Goal: Task Accomplishment & Management: Manage account settings

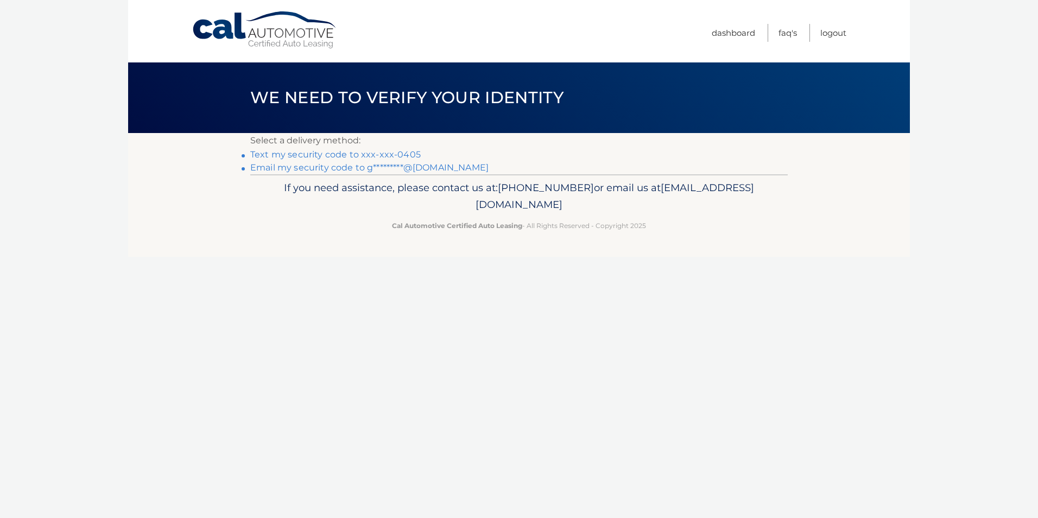
click at [398, 150] on link "Text my security code to xxx-xxx-0405" at bounding box center [335, 154] width 170 height 10
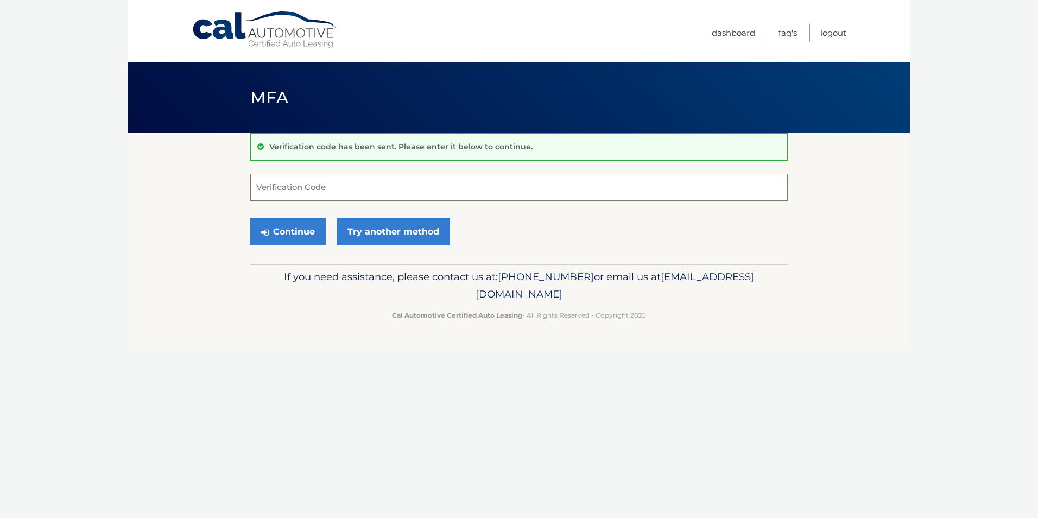
click at [316, 188] on input "Verification Code" at bounding box center [518, 187] width 537 height 27
type input "063549"
click at [291, 233] on button "Continue" at bounding box center [287, 231] width 75 height 27
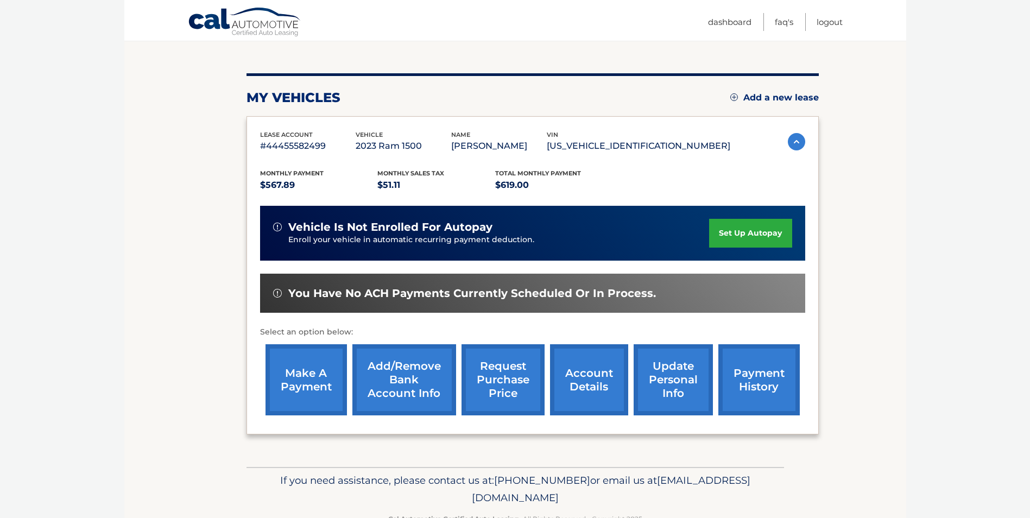
scroll to position [140, 0]
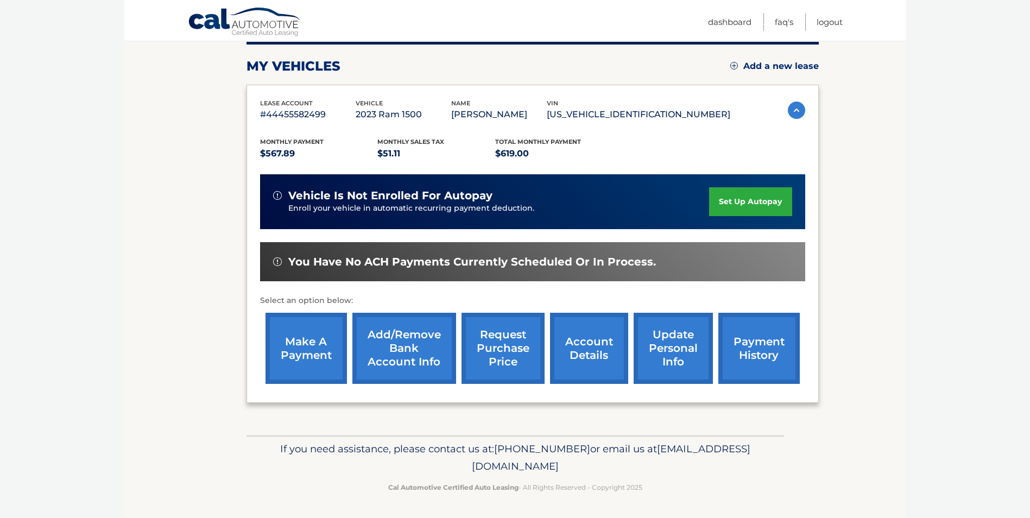
click at [582, 356] on link "account details" at bounding box center [589, 348] width 78 height 71
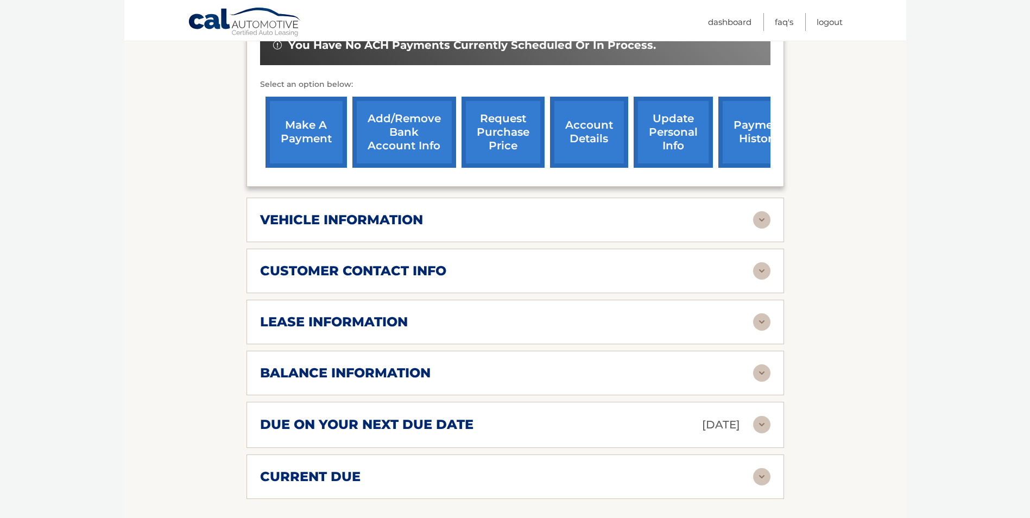
scroll to position [380, 0]
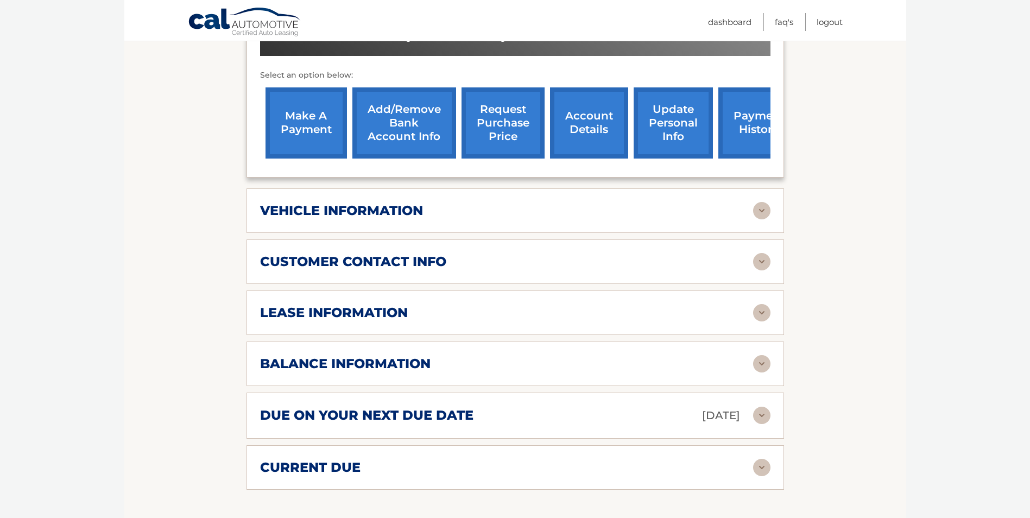
click at [762, 208] on img at bounding box center [761, 210] width 17 height 17
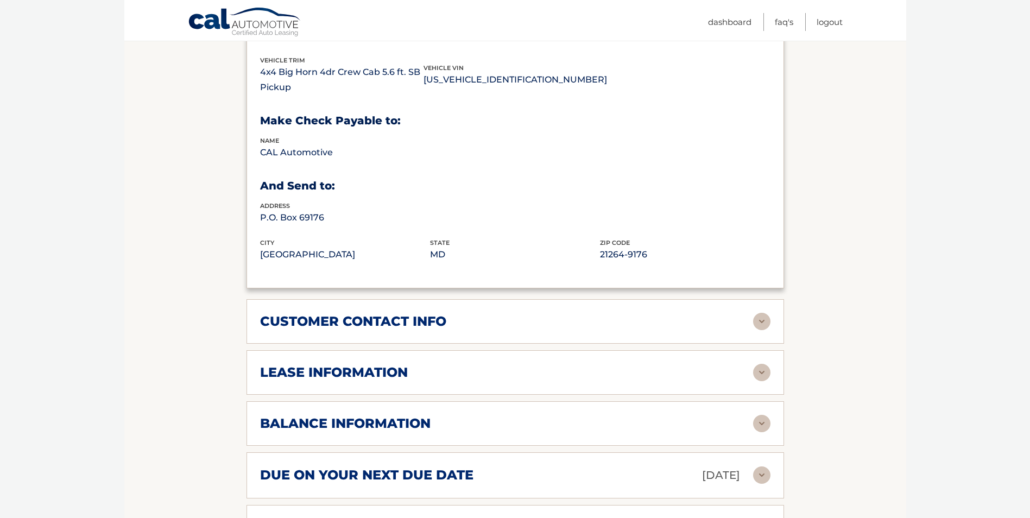
scroll to position [651, 0]
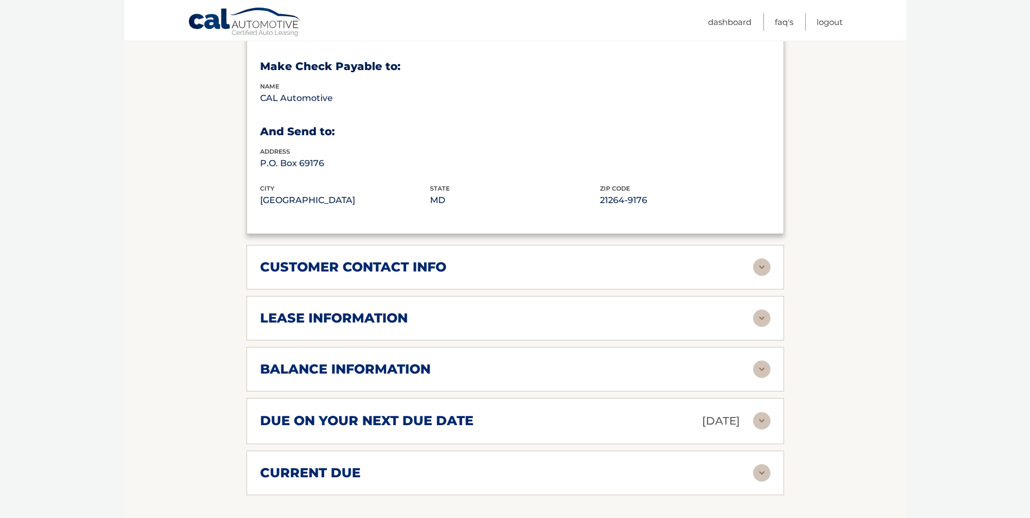
click at [757, 313] on img at bounding box center [761, 317] width 17 height 17
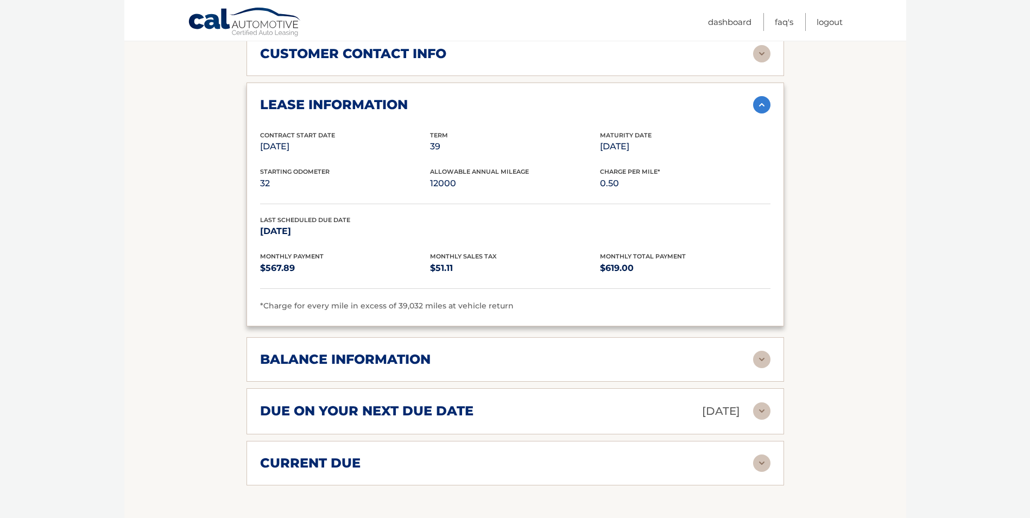
scroll to position [869, 0]
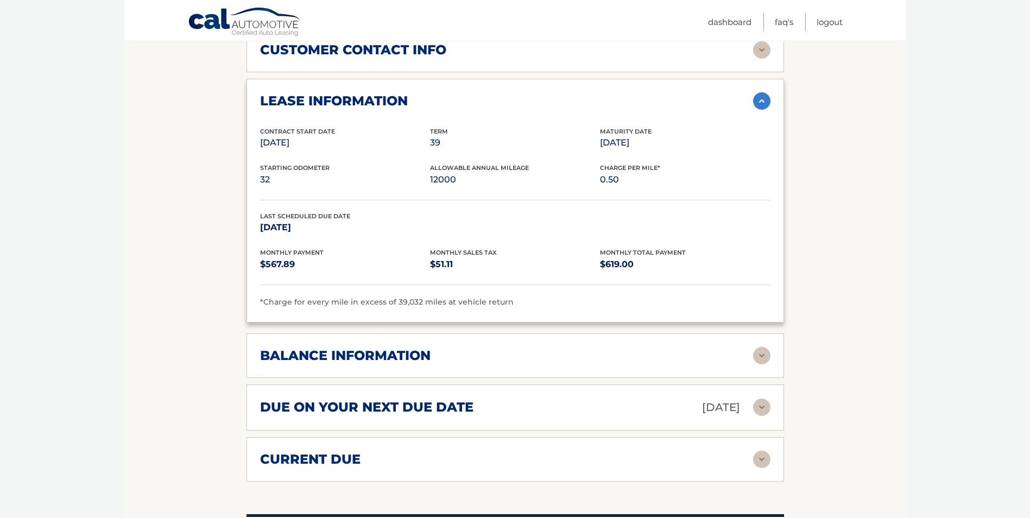
click at [758, 357] on img at bounding box center [761, 355] width 17 height 17
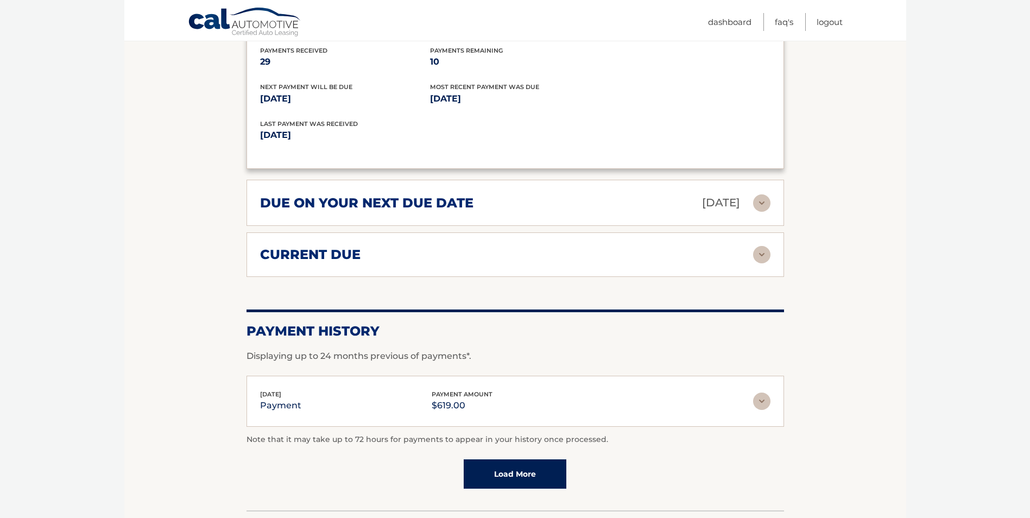
scroll to position [1248, 0]
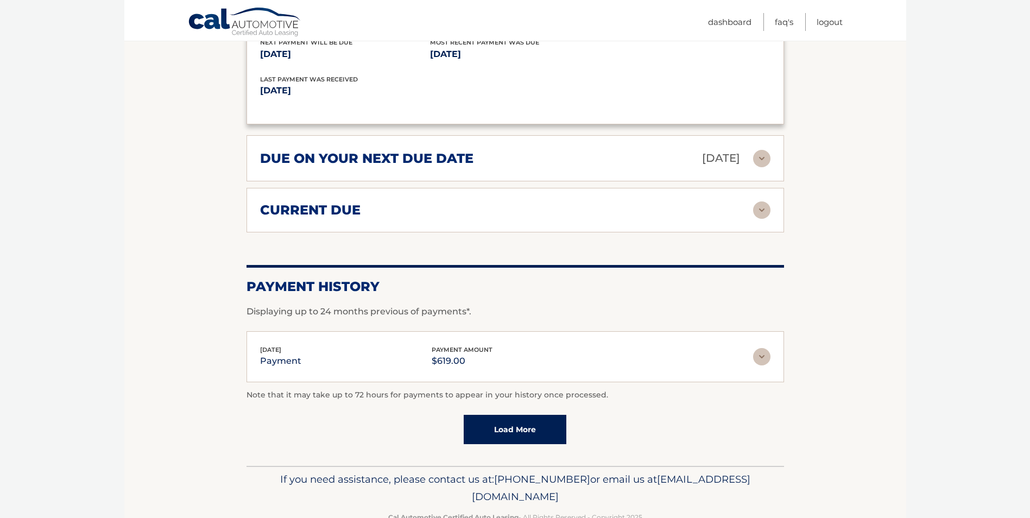
click at [764, 210] on img at bounding box center [761, 209] width 17 height 17
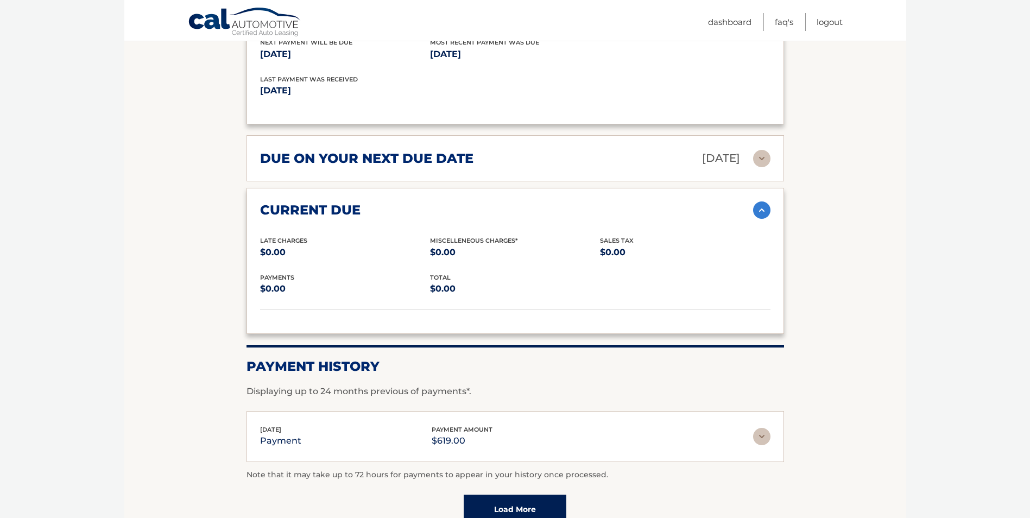
click at [764, 210] on img at bounding box center [761, 209] width 17 height 17
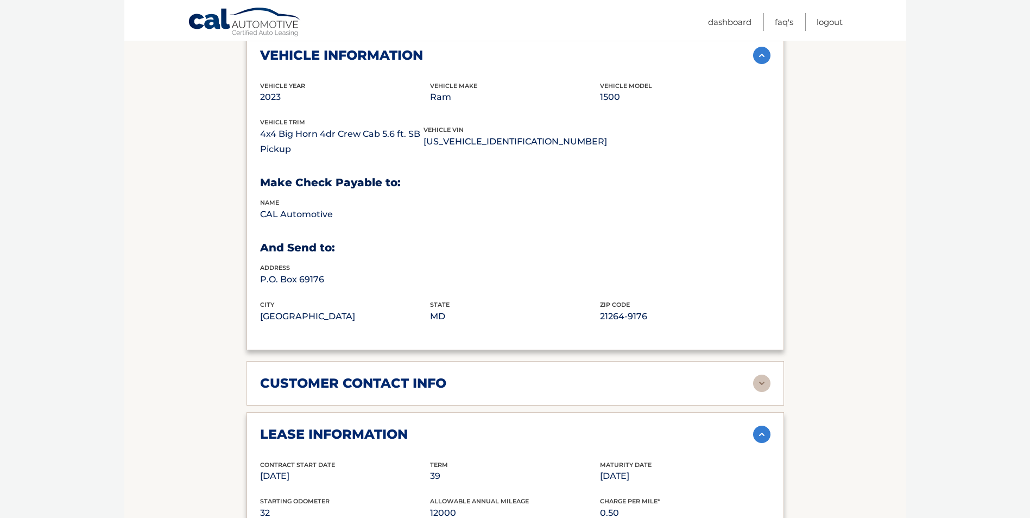
scroll to position [326, 0]
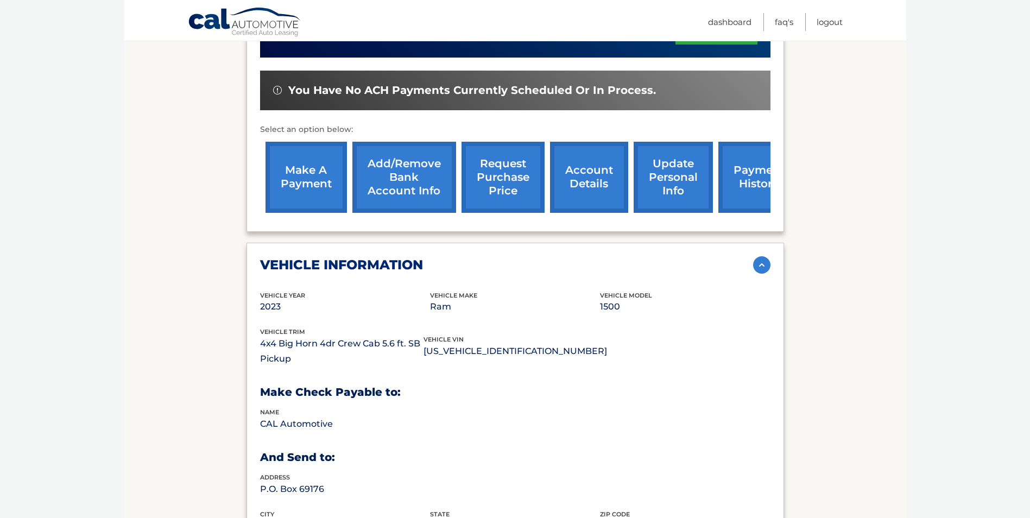
click at [509, 175] on link "request purchase price" at bounding box center [502, 177] width 83 height 71
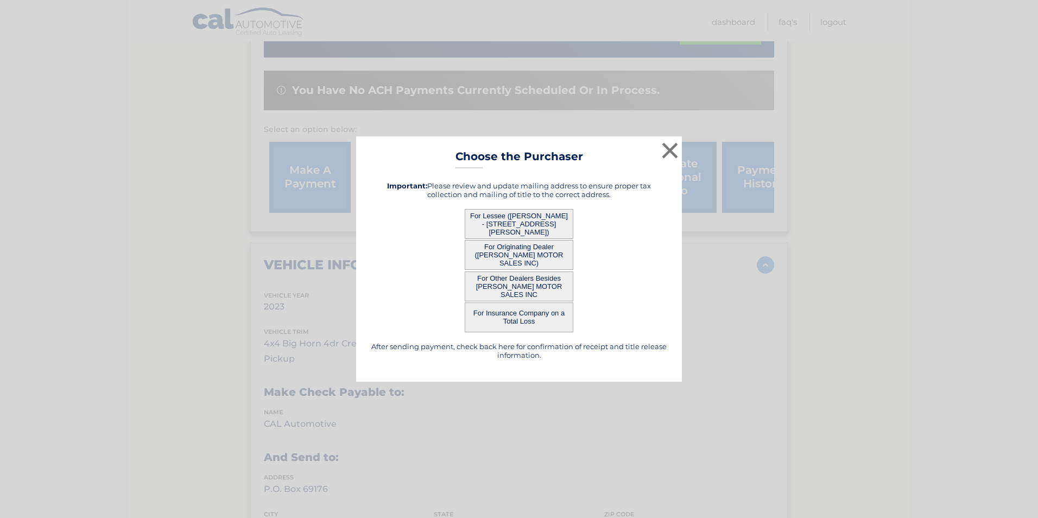
click at [511, 217] on button "For Lessee ([PERSON_NAME] - [STREET_ADDRESS][PERSON_NAME])" at bounding box center [519, 224] width 109 height 30
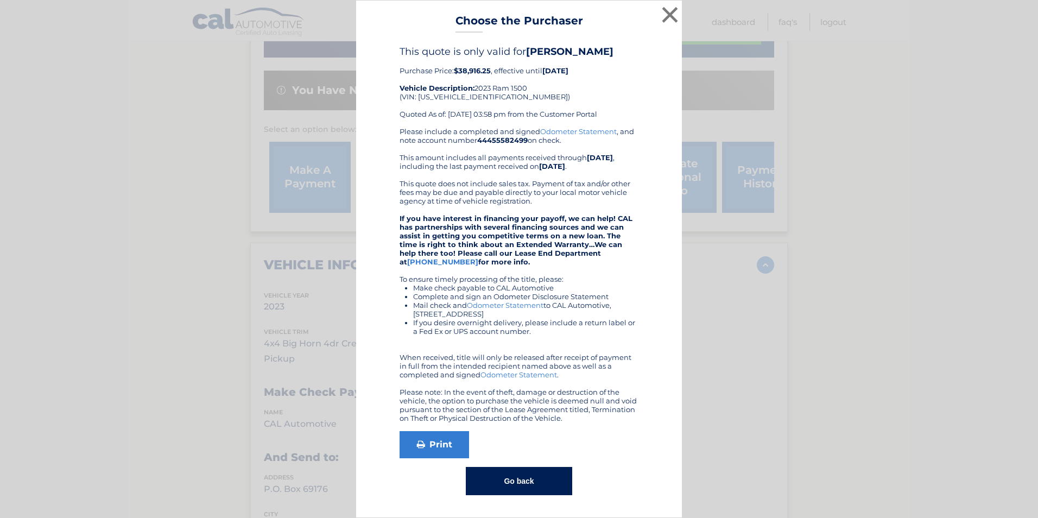
click at [523, 485] on button "Go back" at bounding box center [519, 481] width 106 height 28
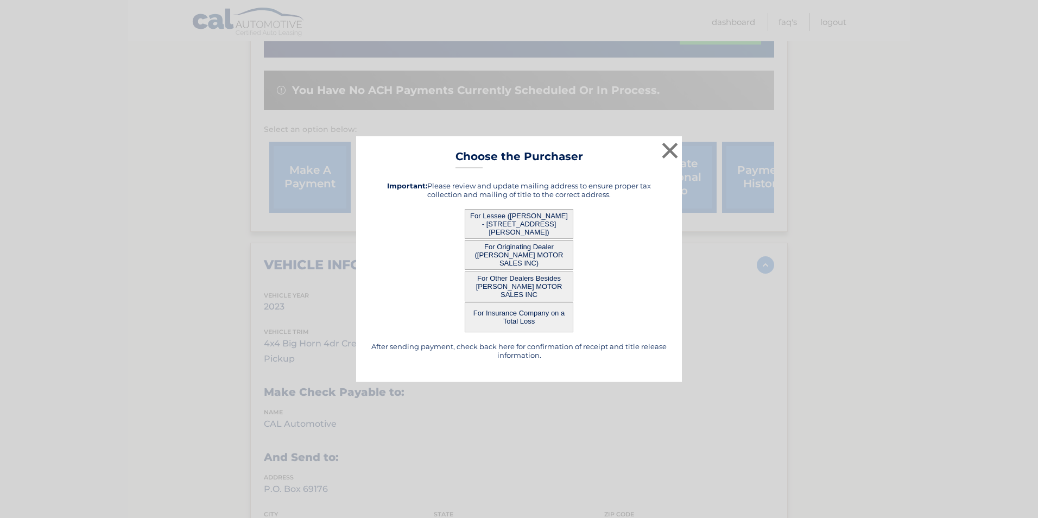
click at [527, 281] on button "For Other Dealers Besides [PERSON_NAME] MOTOR SALES INC" at bounding box center [519, 286] width 109 height 30
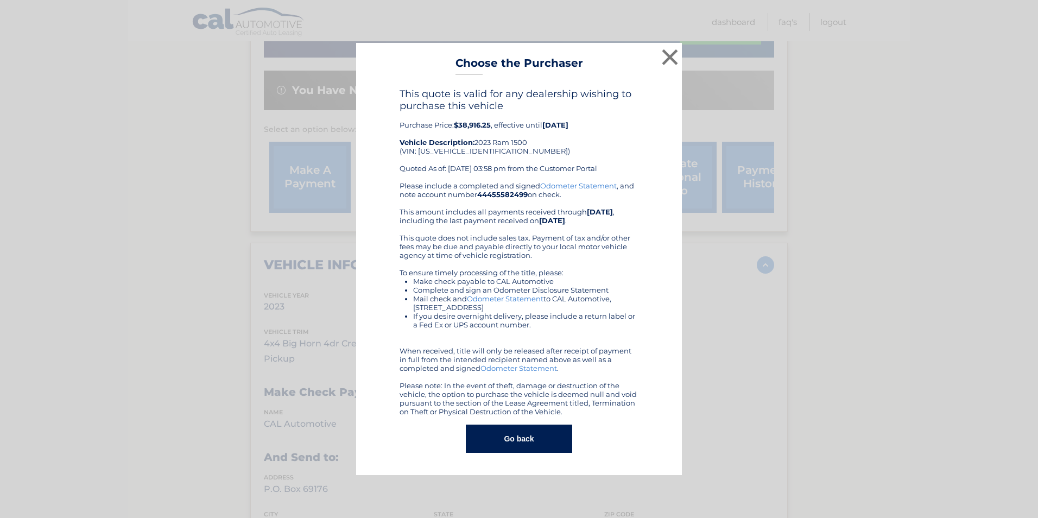
click at [514, 438] on button "Go back" at bounding box center [519, 438] width 106 height 28
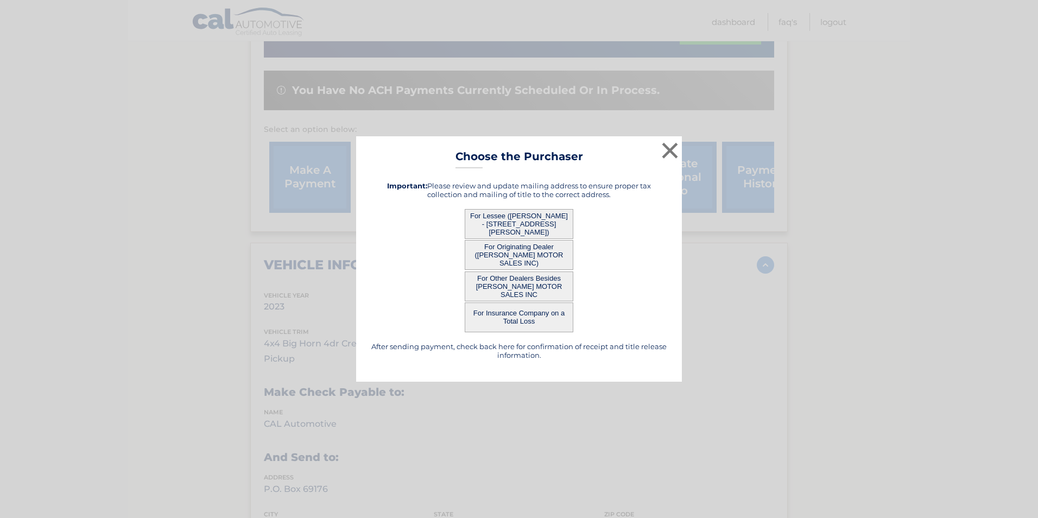
click at [526, 249] on button "For Originating Dealer ([PERSON_NAME] MOTOR SALES INC)" at bounding box center [519, 255] width 109 height 30
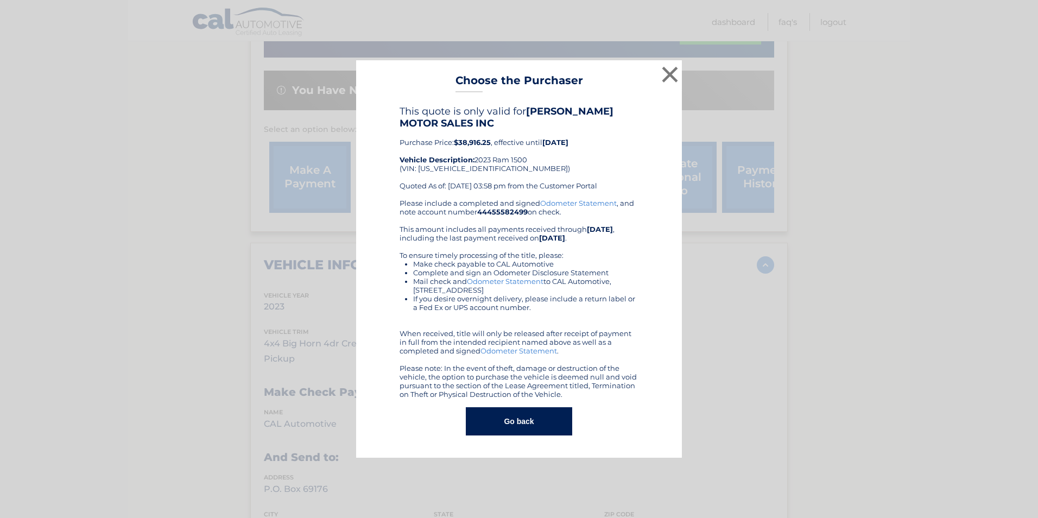
click at [522, 420] on button "Go back" at bounding box center [519, 421] width 106 height 28
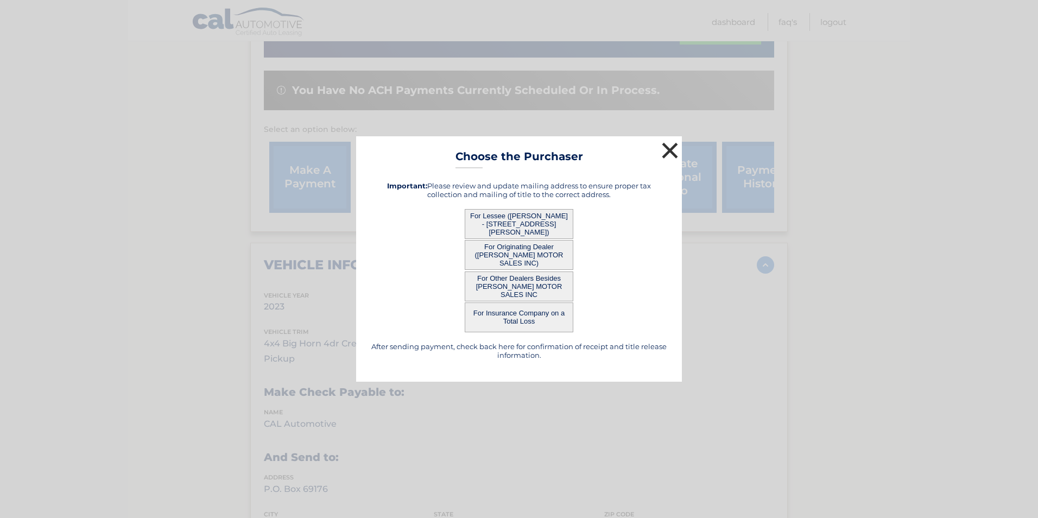
click at [670, 152] on button "×" at bounding box center [670, 151] width 22 height 22
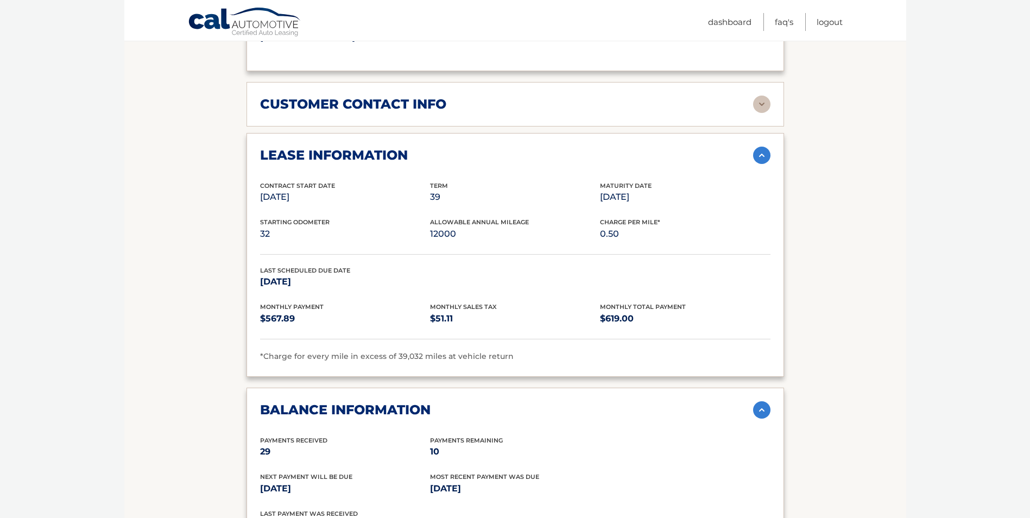
scroll to position [869, 0]
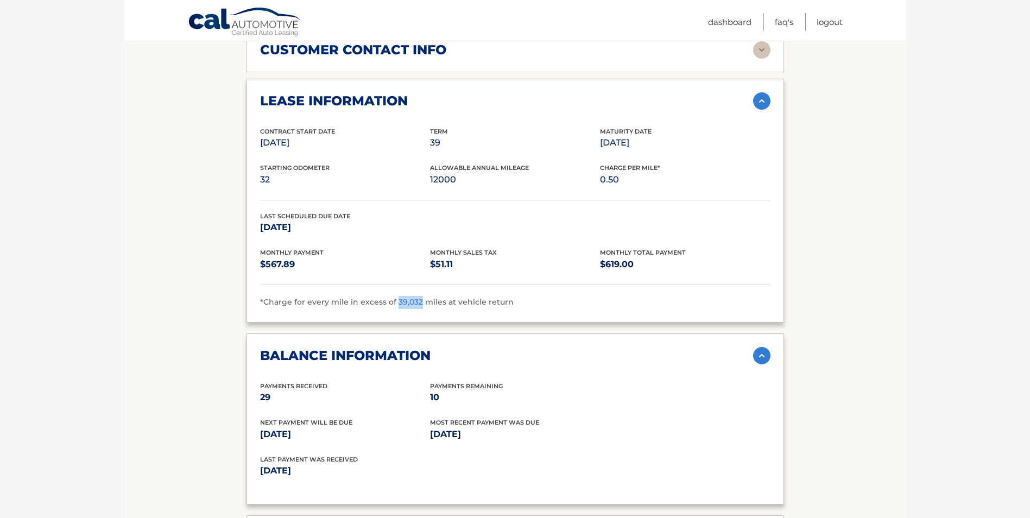
drag, startPoint x: 393, startPoint y: 302, endPoint x: 418, endPoint y: 303, distance: 25.0
click at [418, 303] on span "*Charge for every mile in excess of 39,032 miles at vehicle return" at bounding box center [386, 302] width 253 height 10
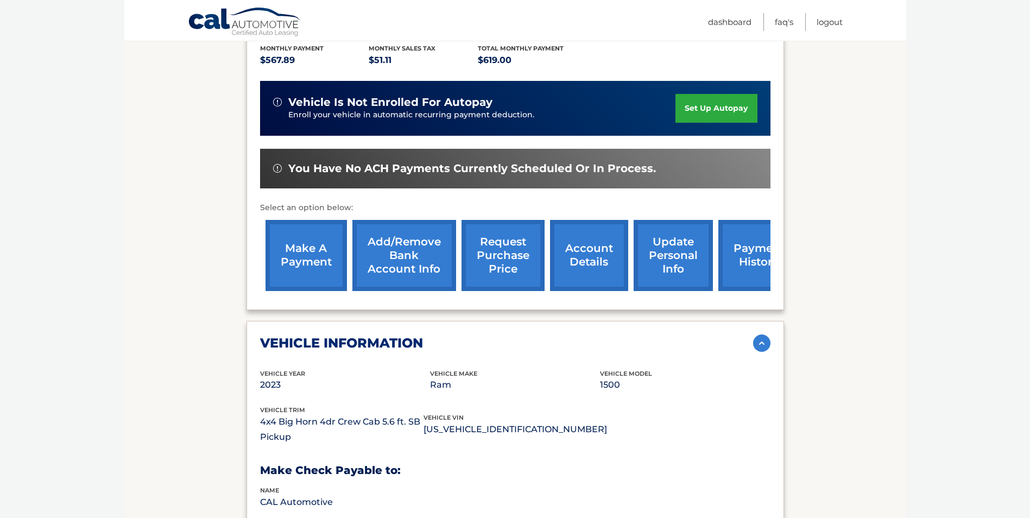
scroll to position [0, 0]
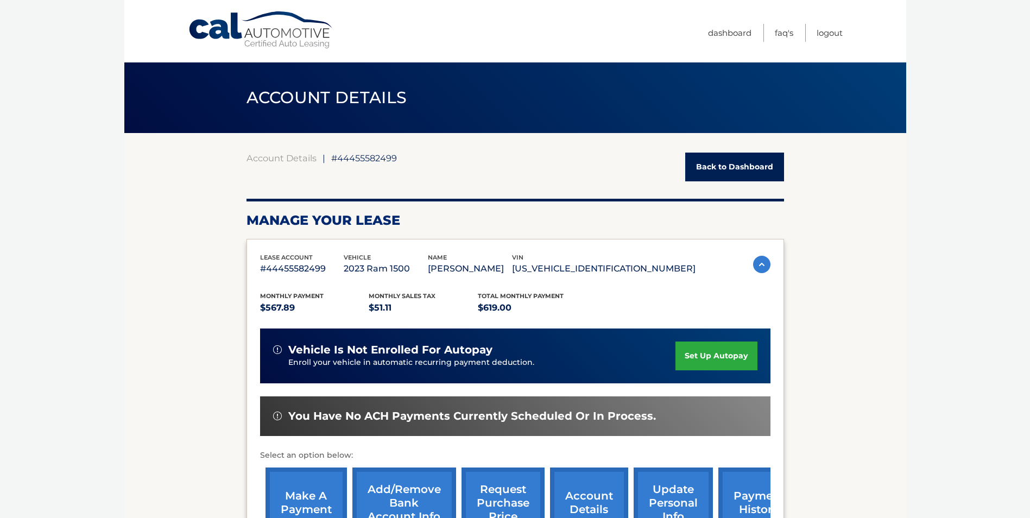
click at [742, 162] on link "Back to Dashboard" at bounding box center [734, 167] width 99 height 29
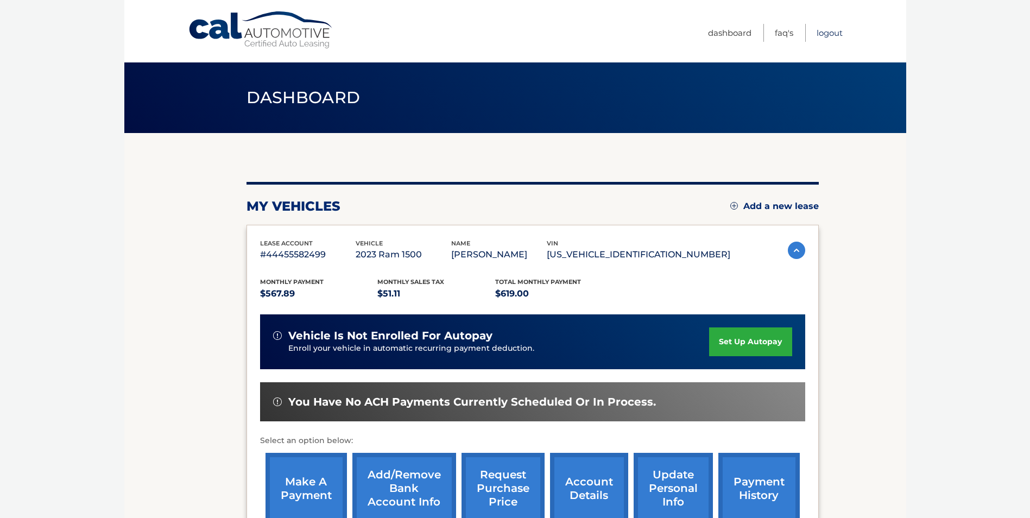
click at [826, 29] on link "Logout" at bounding box center [829, 33] width 26 height 18
